Goal: Task Accomplishment & Management: Complete application form

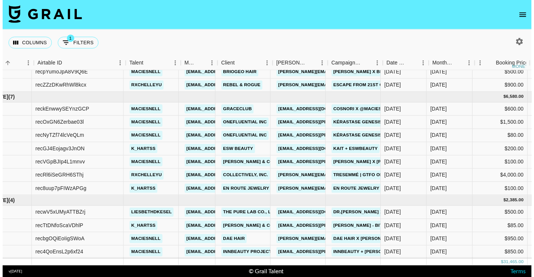
scroll to position [100, 90]
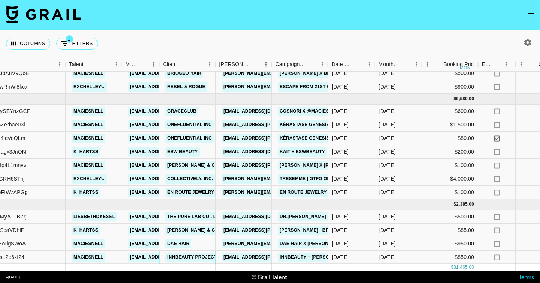
click at [179, 254] on link "INNBeauty Project" at bounding box center [191, 256] width 53 height 9
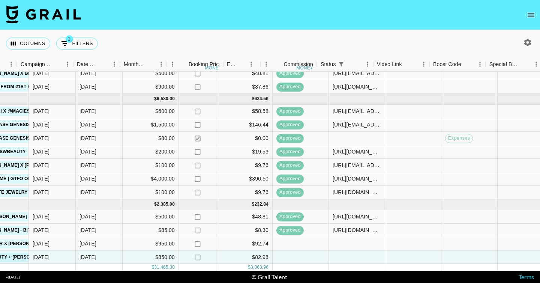
scroll to position [100, 449]
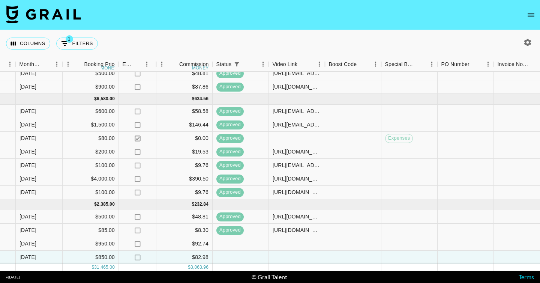
click at [311, 250] on div at bounding box center [297, 256] width 56 height 13
type input "https://www.tiktok.com/@maciesnell/video/7541478368588369207?_r=1&_t=ZT-8tMe8WU…"
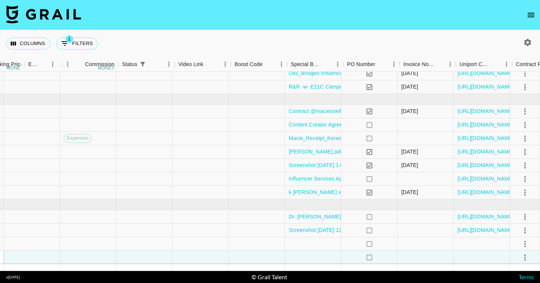
scroll to position [100, 776]
click at [302, 254] on div at bounding box center [313, 256] width 56 height 13
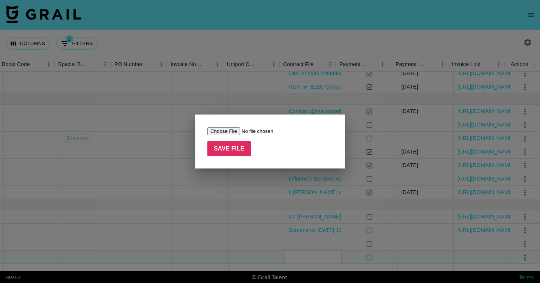
click at [216, 130] on input "file" at bounding box center [254, 131] width 95 height 8
type input "C:\fakepath\Macie Snell x INNBEAUTY Project.pdf"
click at [234, 147] on input "Save File" at bounding box center [228, 148] width 43 height 15
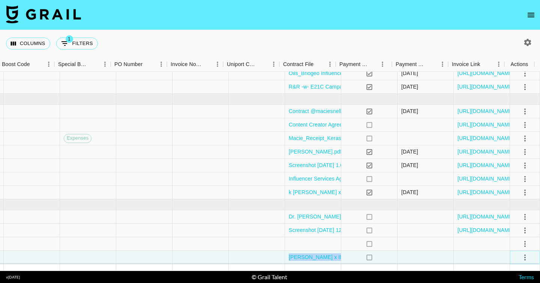
click at [520, 253] on icon "select merge strategy" at bounding box center [524, 257] width 9 height 9
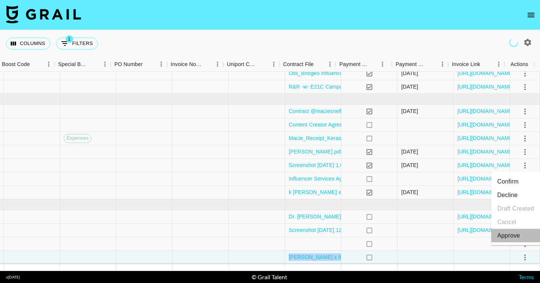
click at [504, 238] on div "Approve" at bounding box center [508, 235] width 23 height 9
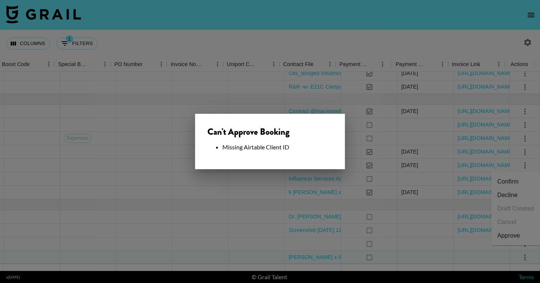
click at [405, 204] on div at bounding box center [270, 141] width 540 height 283
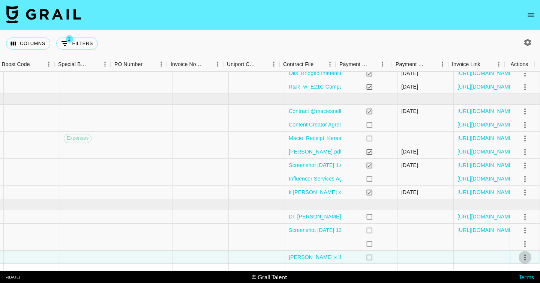
click at [520, 253] on icon "select merge strategy" at bounding box center [524, 257] width 9 height 9
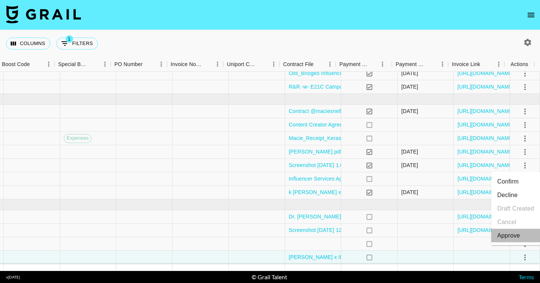
click at [506, 230] on li "Approve" at bounding box center [515, 235] width 49 height 13
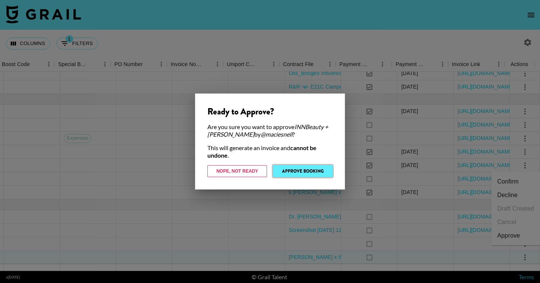
click at [310, 170] on button "Approve Booking" at bounding box center [303, 171] width 60 height 12
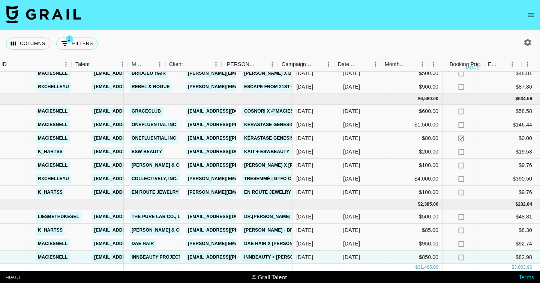
scroll to position [100, 1]
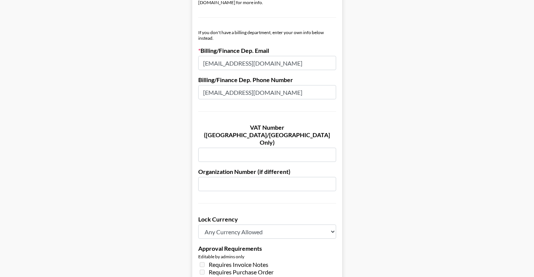
scroll to position [581, 0]
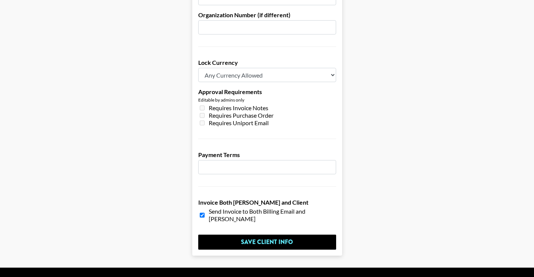
click at [209, 160] on input "number" at bounding box center [267, 167] width 138 height 14
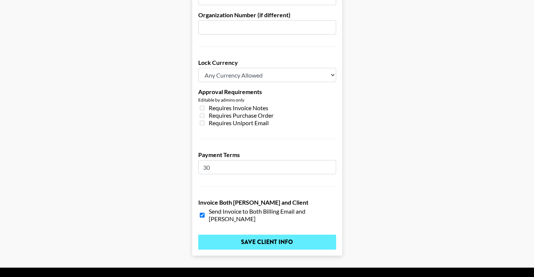
type input "30"
click at [270, 235] on input "Save Client Info" at bounding box center [267, 242] width 138 height 15
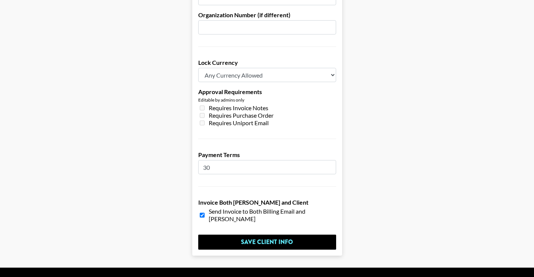
scroll to position [0, 0]
